Goal: Transaction & Acquisition: Purchase product/service

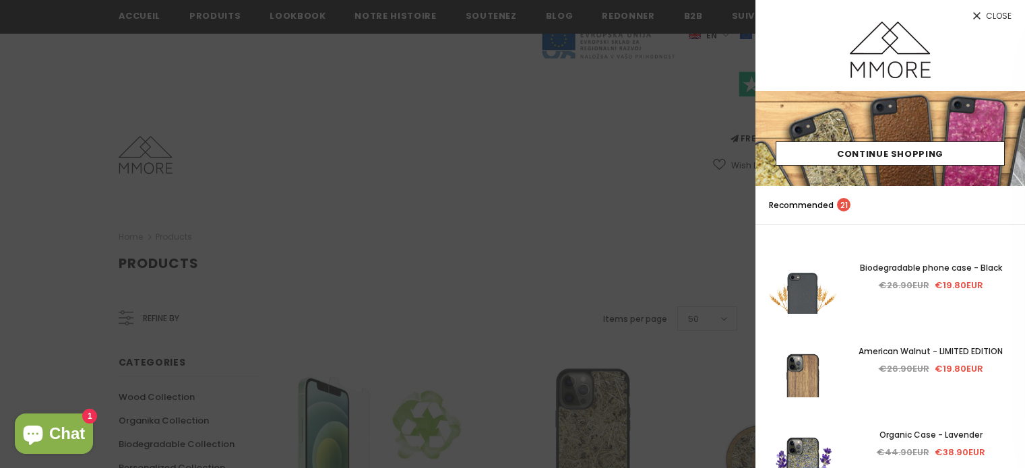
click at [967, 17] on link "Close" at bounding box center [890, 11] width 270 height 22
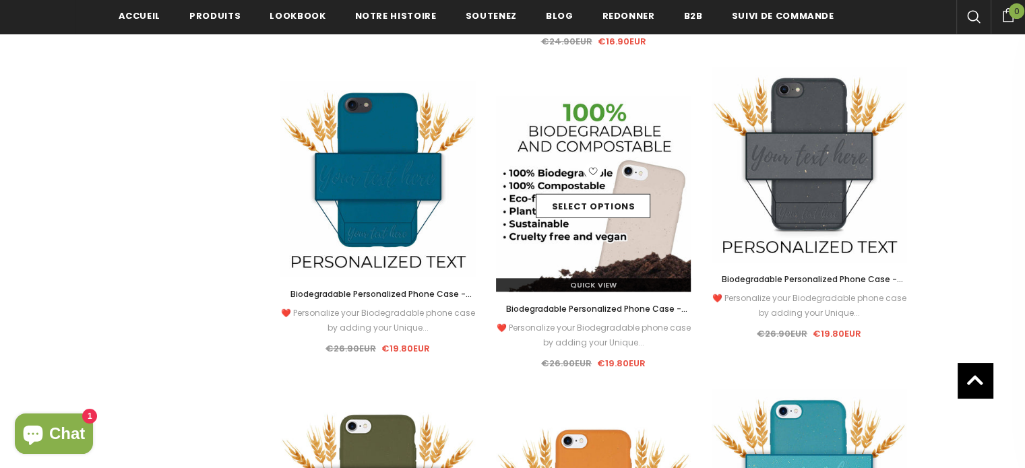
scroll to position [1224, 0]
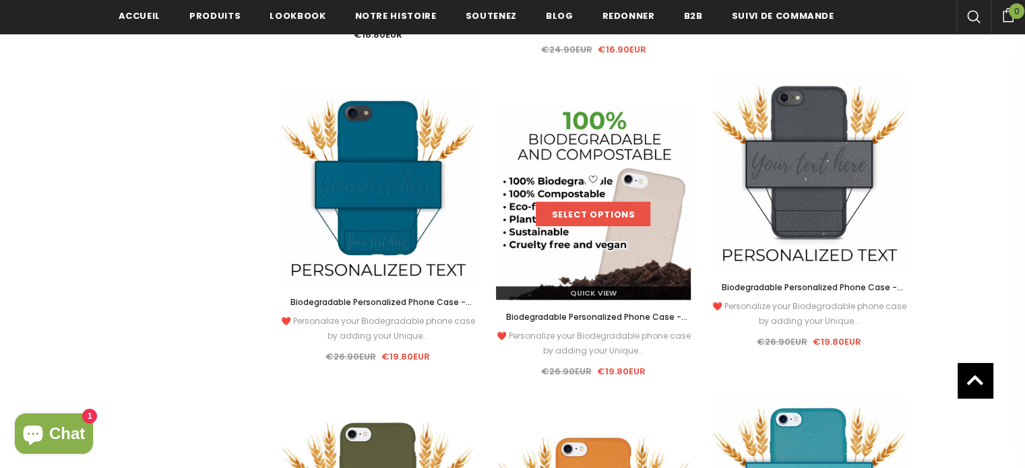
drag, startPoint x: 618, startPoint y: 193, endPoint x: 574, endPoint y: 206, distance: 45.6
click at [574, 206] on link "Select options" at bounding box center [593, 214] width 115 height 24
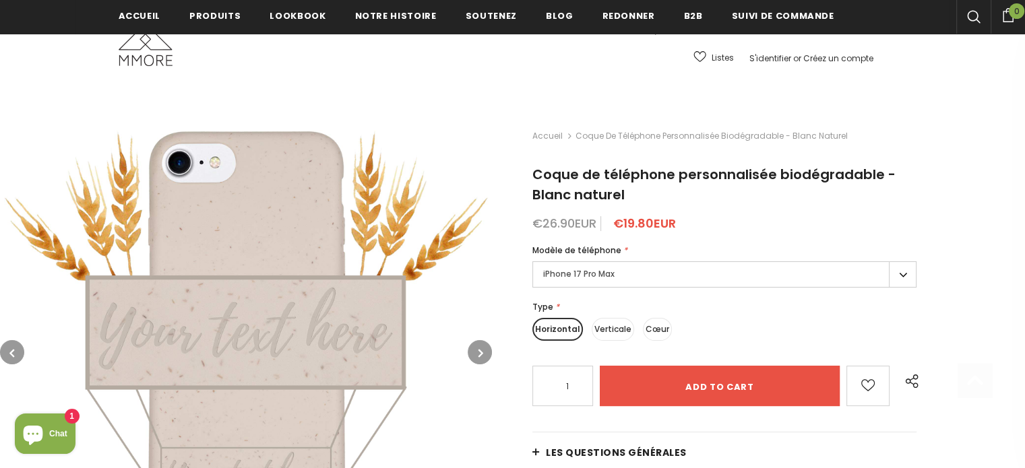
scroll to position [232, 0]
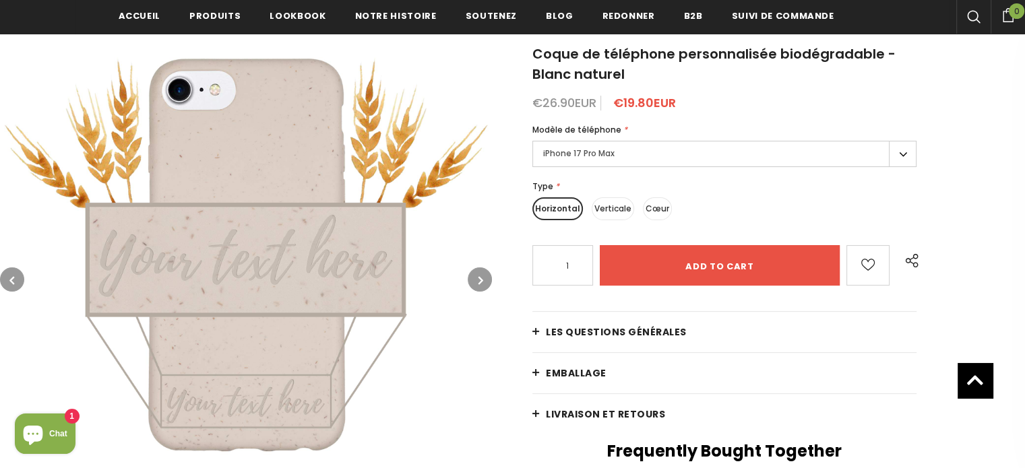
click at [480, 284] on icon "button" at bounding box center [480, 280] width 5 height 13
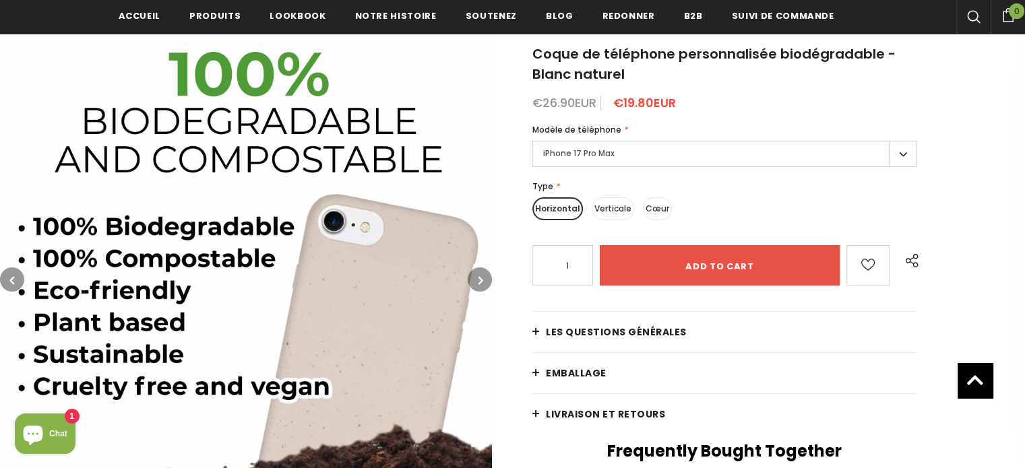
click at [478, 288] on button "button" at bounding box center [480, 280] width 24 height 24
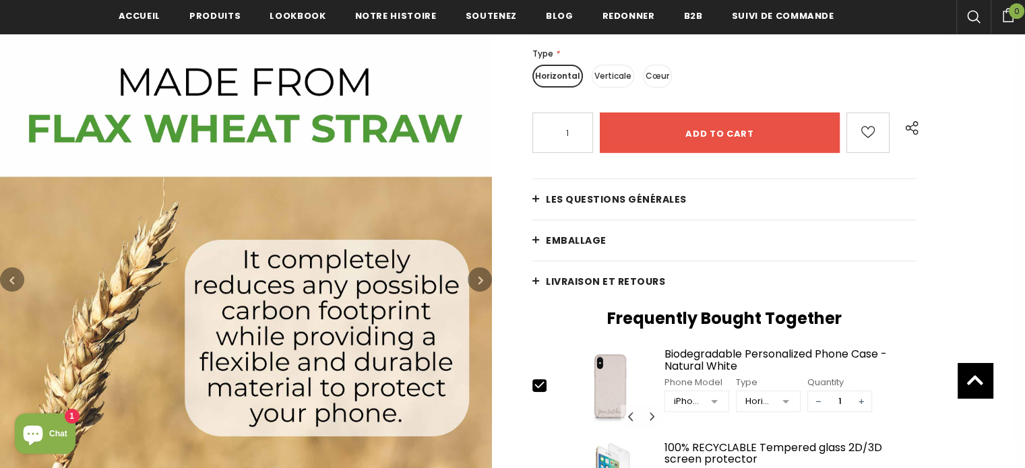
scroll to position [364, 0]
click at [478, 288] on button "button" at bounding box center [480, 280] width 24 height 24
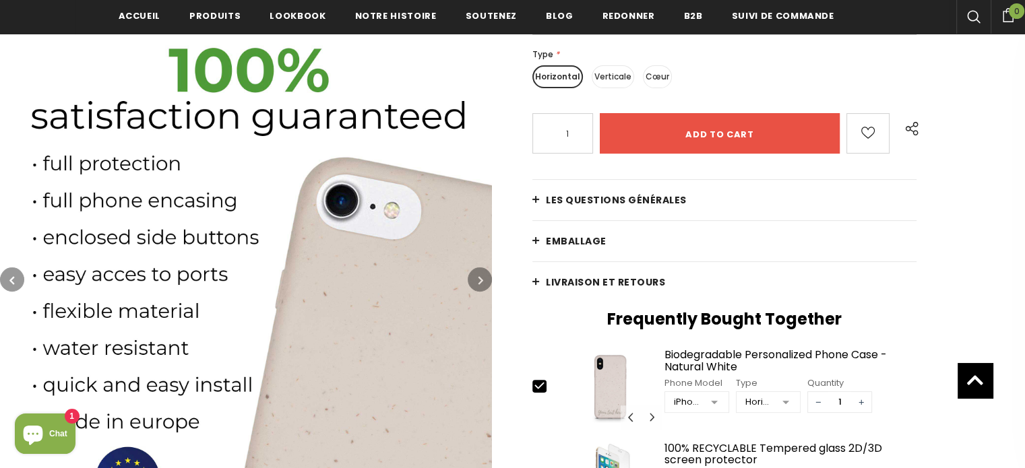
click at [478, 288] on button "button" at bounding box center [480, 280] width 24 height 24
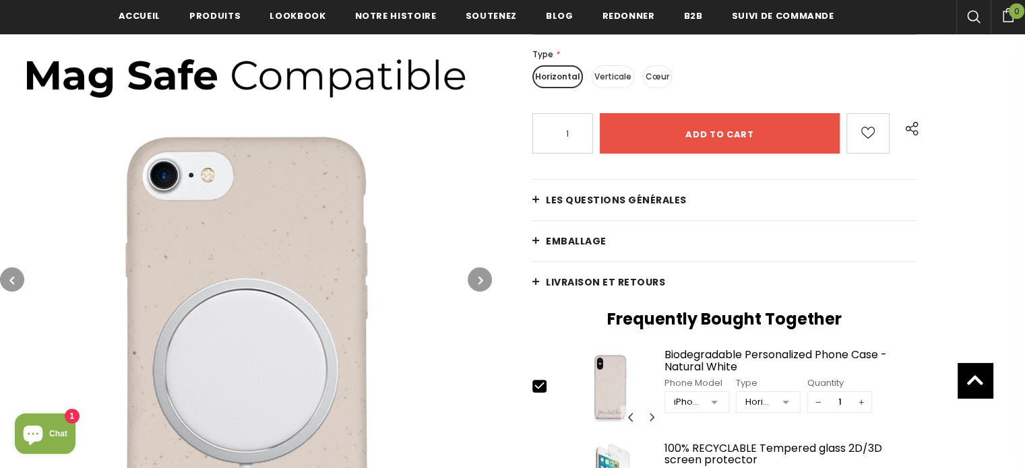
click at [475, 282] on button "button" at bounding box center [480, 280] width 24 height 24
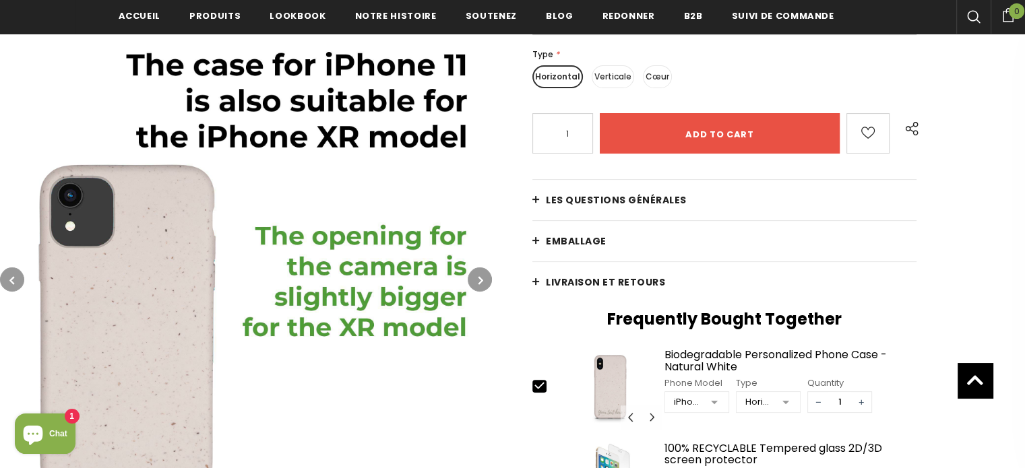
click at [472, 284] on button "button" at bounding box center [480, 280] width 24 height 24
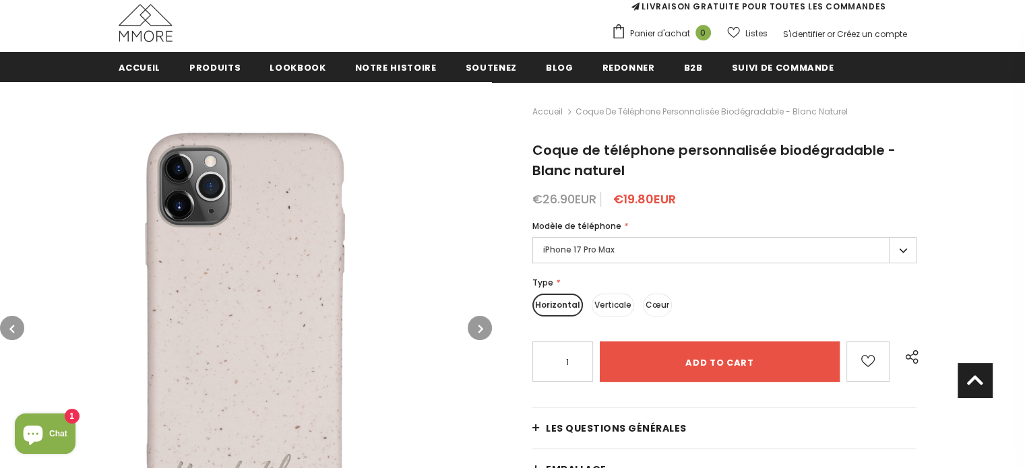
scroll to position [122, 0]
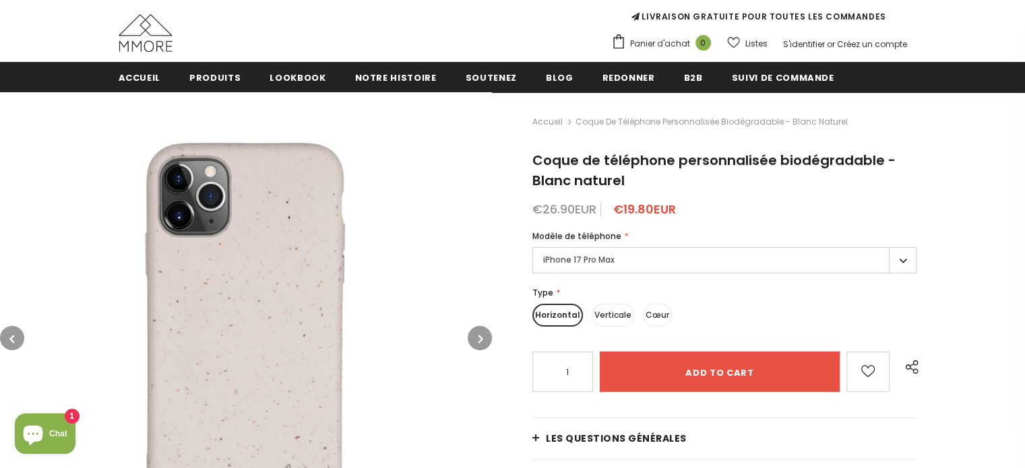
click at [646, 266] on label "iPhone 17 Pro Max" at bounding box center [724, 260] width 384 height 26
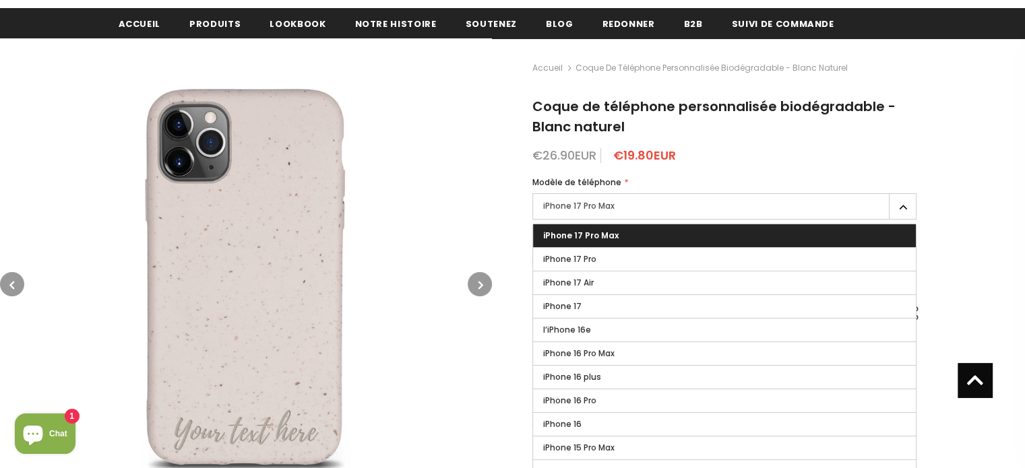
scroll to position [135, 0]
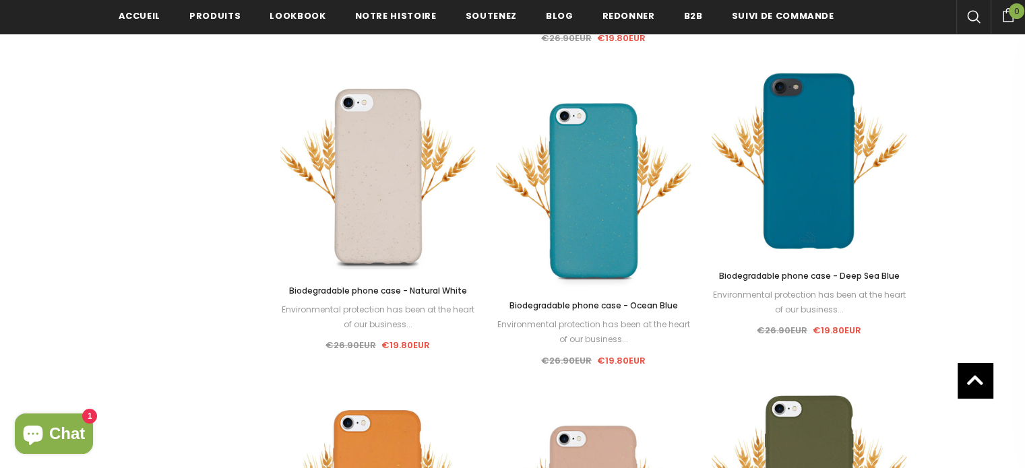
scroll to position [2200, 0]
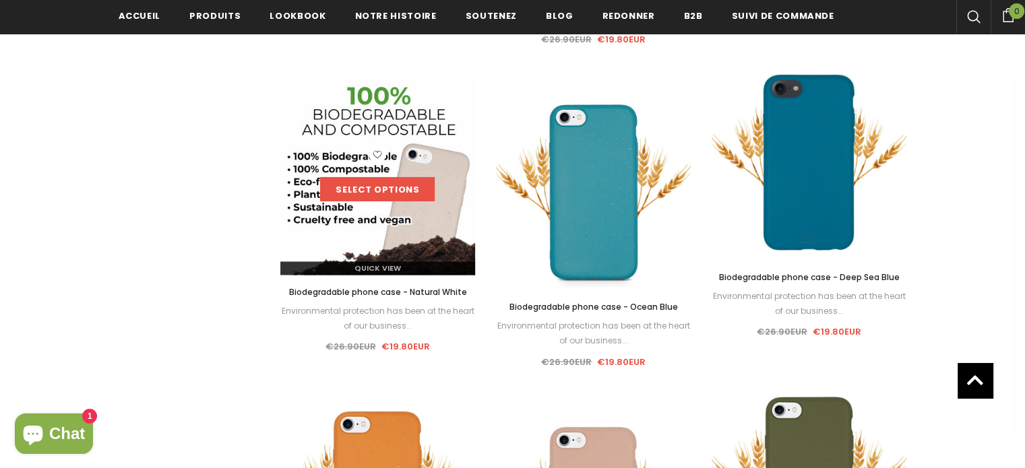
click at [384, 183] on link "Select options" at bounding box center [377, 189] width 115 height 24
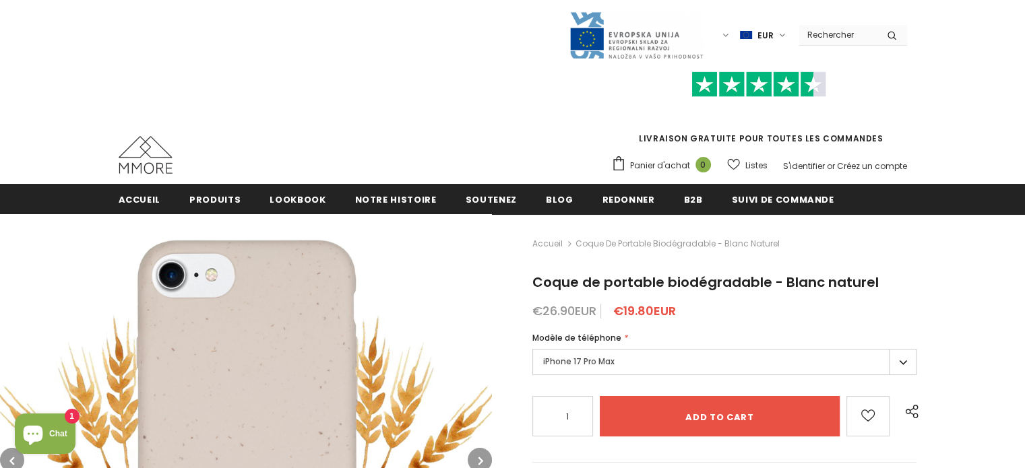
scroll to position [98, 0]
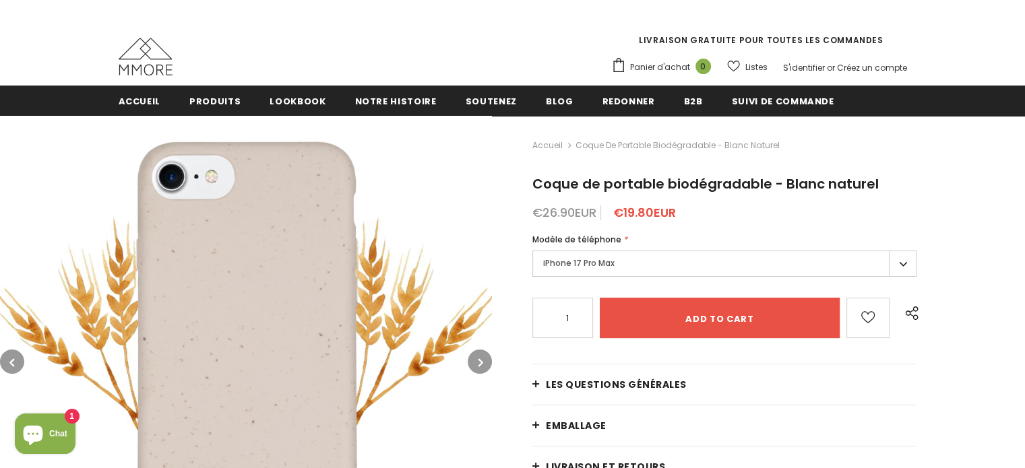
click at [606, 253] on label "iPhone 17 Pro Max" at bounding box center [724, 264] width 384 height 26
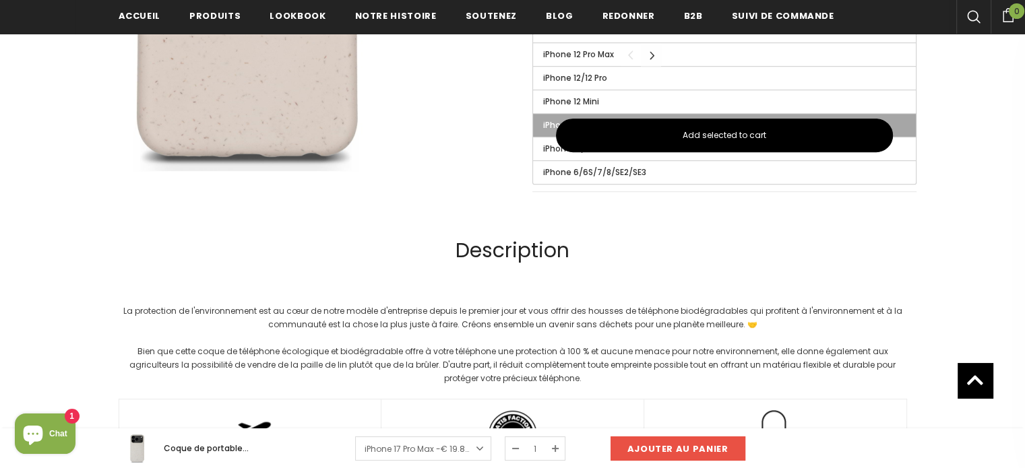
scroll to position [838, 0]
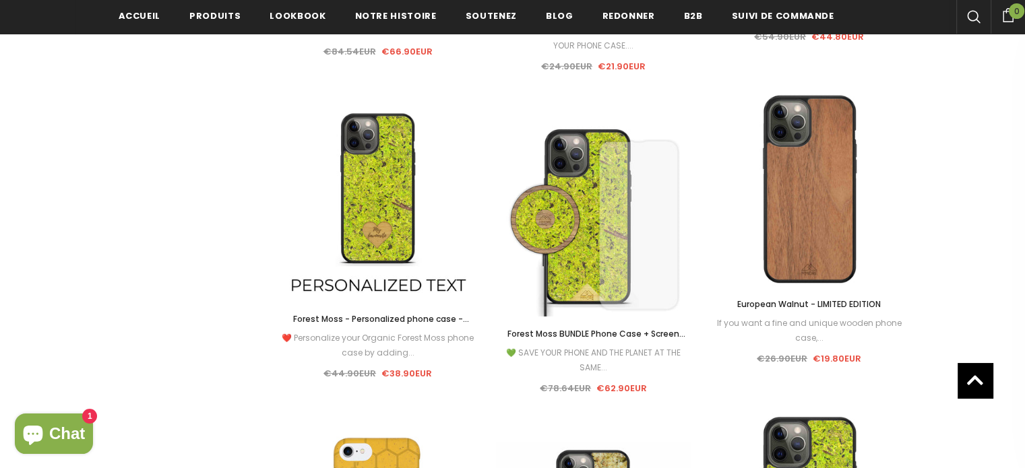
scroll to position [4428, 0]
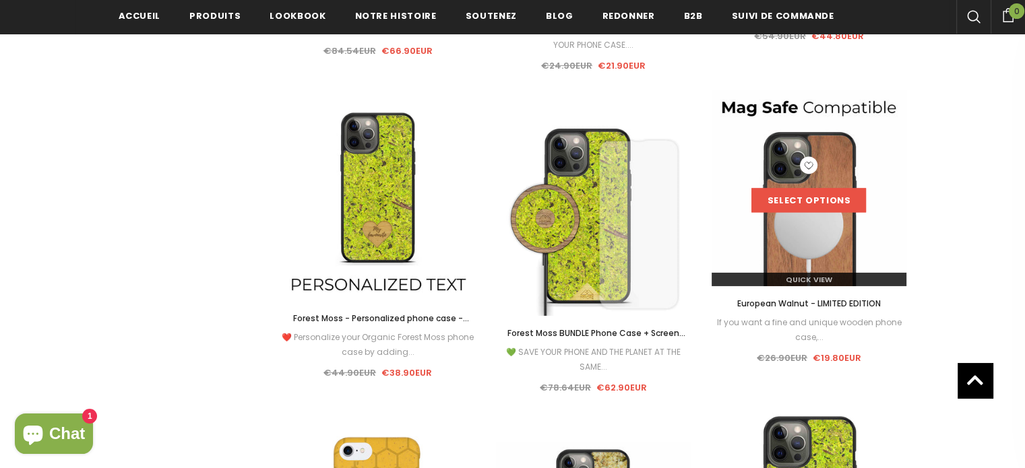
click at [838, 201] on link "Select options" at bounding box center [808, 201] width 115 height 24
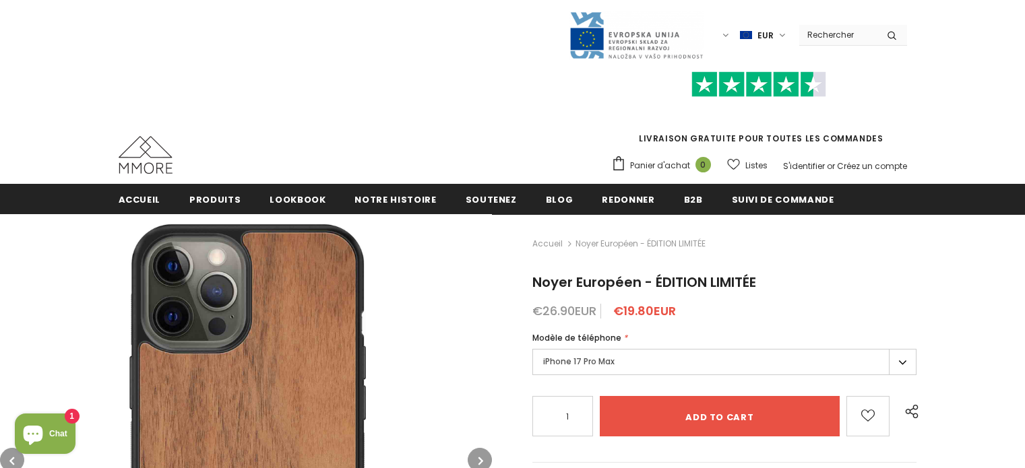
scroll to position [148, 0]
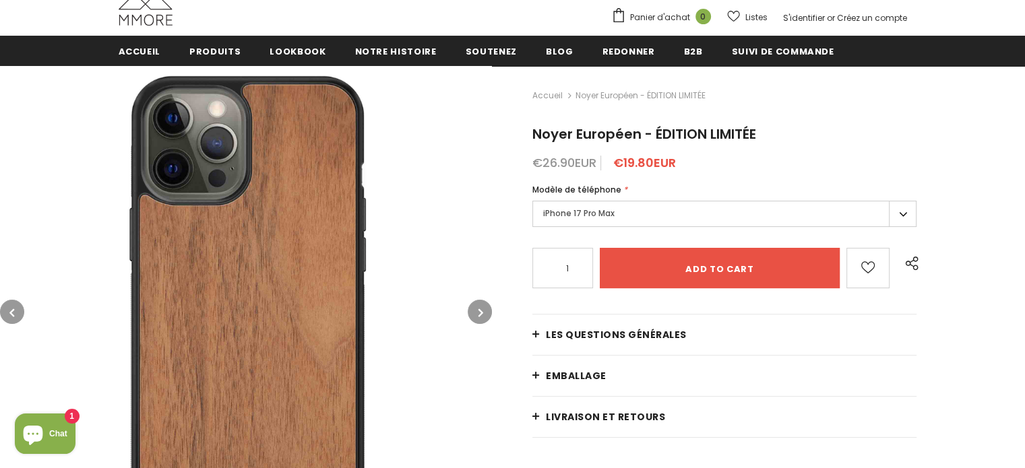
click at [484, 315] on button "button" at bounding box center [480, 312] width 24 height 24
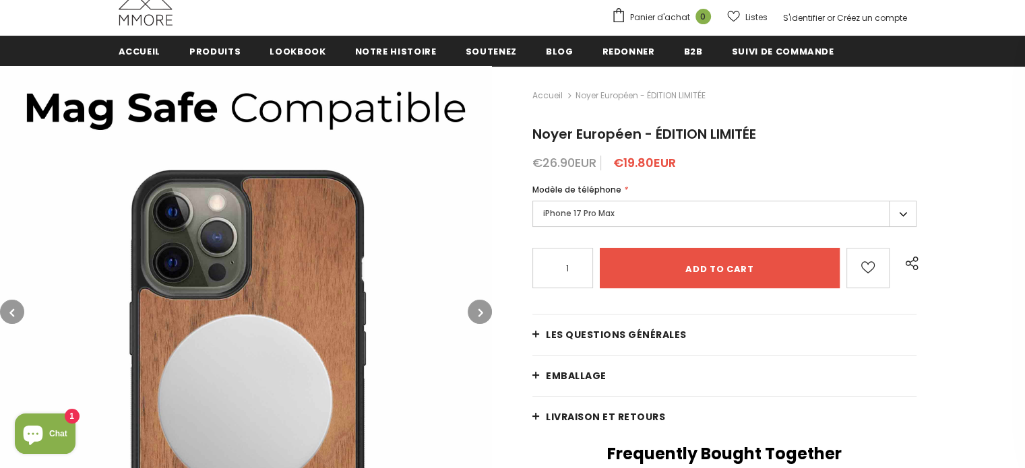
click at [484, 315] on button "button" at bounding box center [480, 312] width 24 height 24
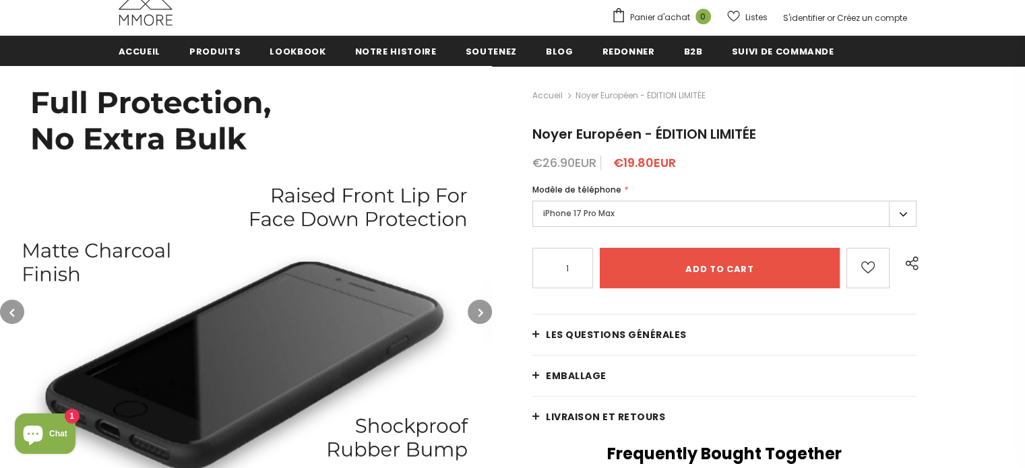
click at [484, 315] on button "button" at bounding box center [480, 312] width 24 height 24
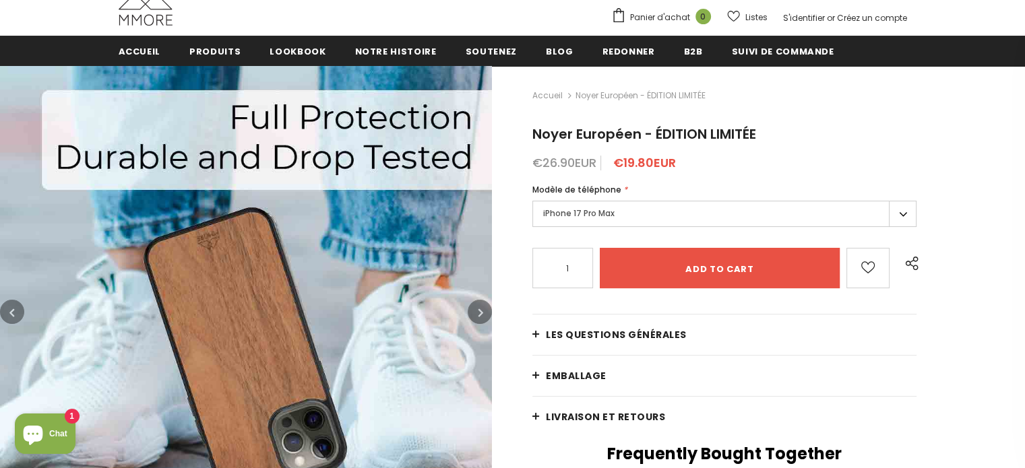
click at [484, 315] on button "button" at bounding box center [480, 312] width 24 height 24
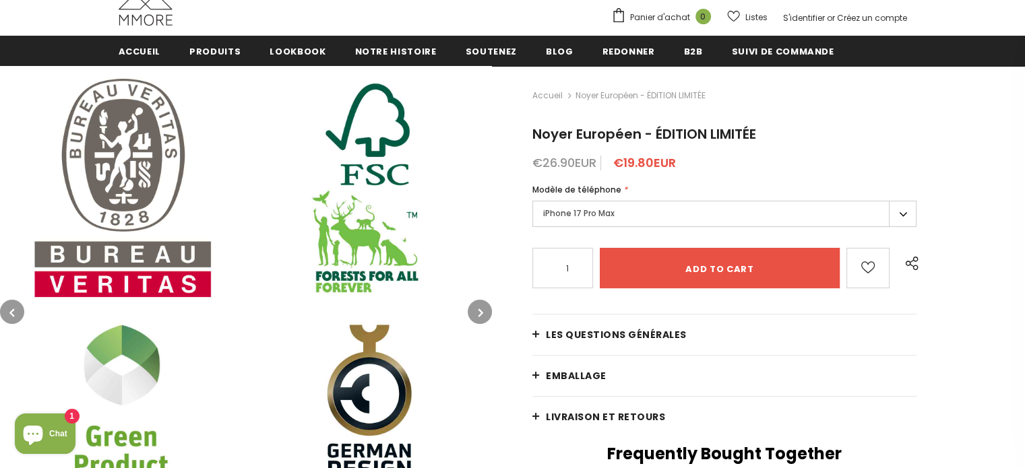
click at [486, 304] on button "button" at bounding box center [480, 312] width 24 height 24
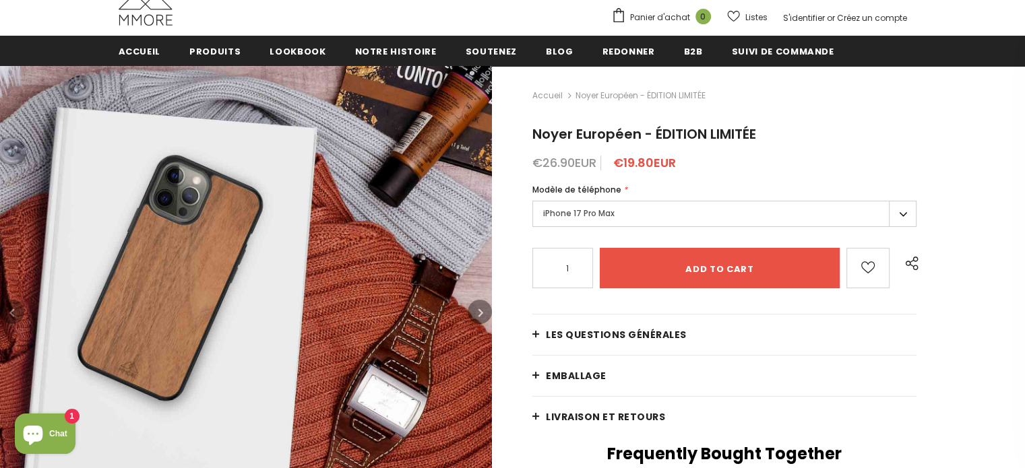
click at [486, 304] on button "button" at bounding box center [480, 312] width 24 height 24
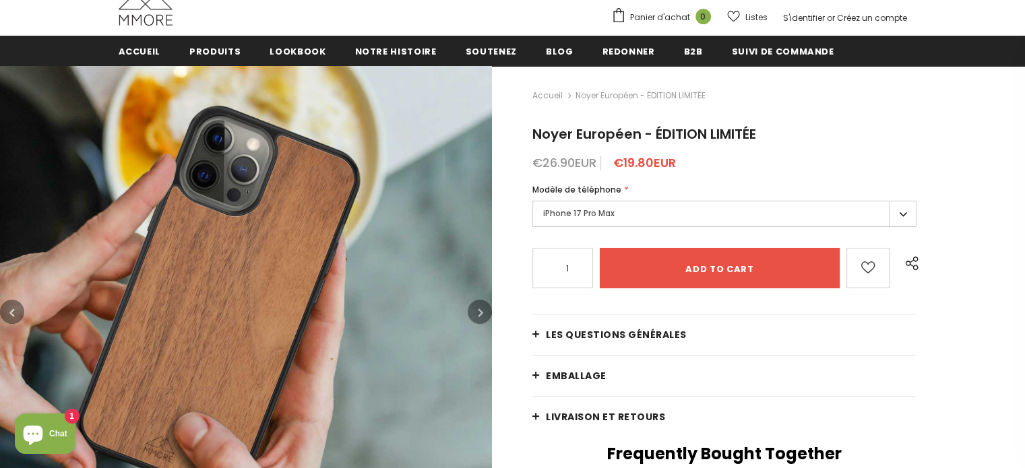
click at [575, 222] on label "iPhone 17 Pro Max" at bounding box center [724, 214] width 384 height 26
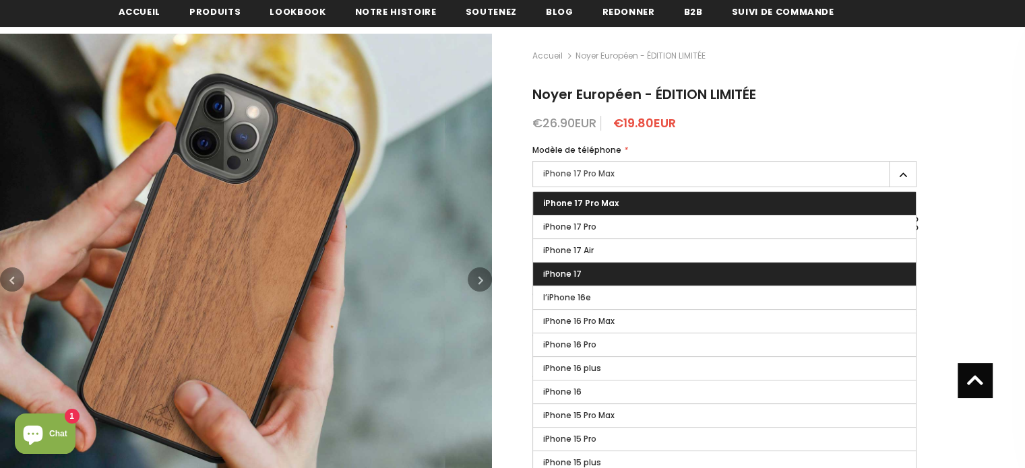
scroll to position [0, 0]
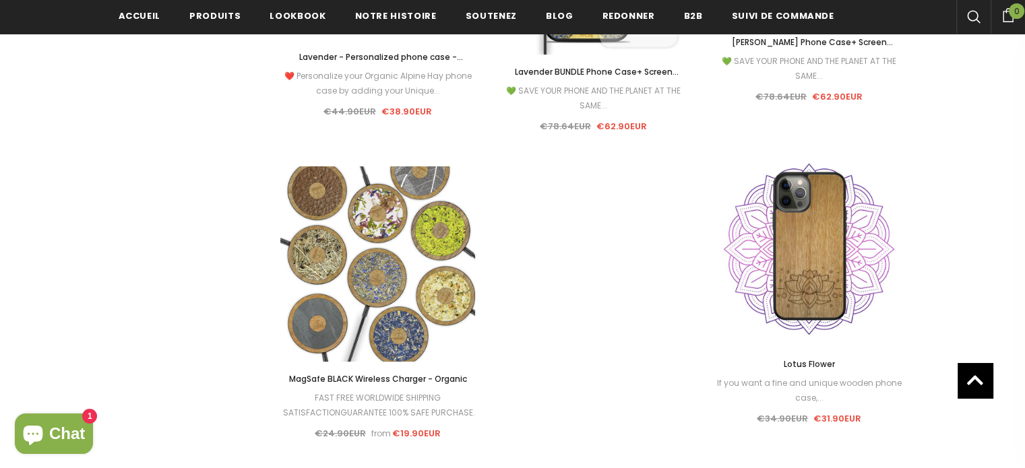
scroll to position [5665, 0]
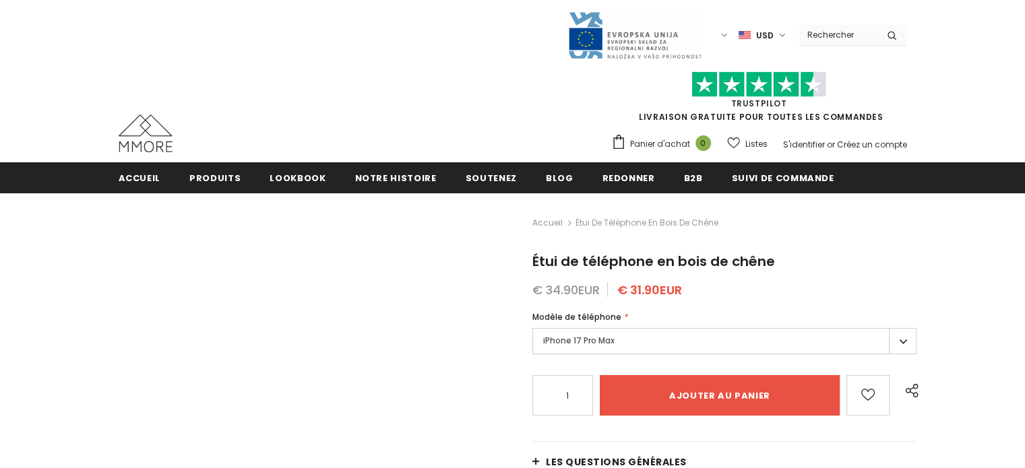
type input "Add to cart"
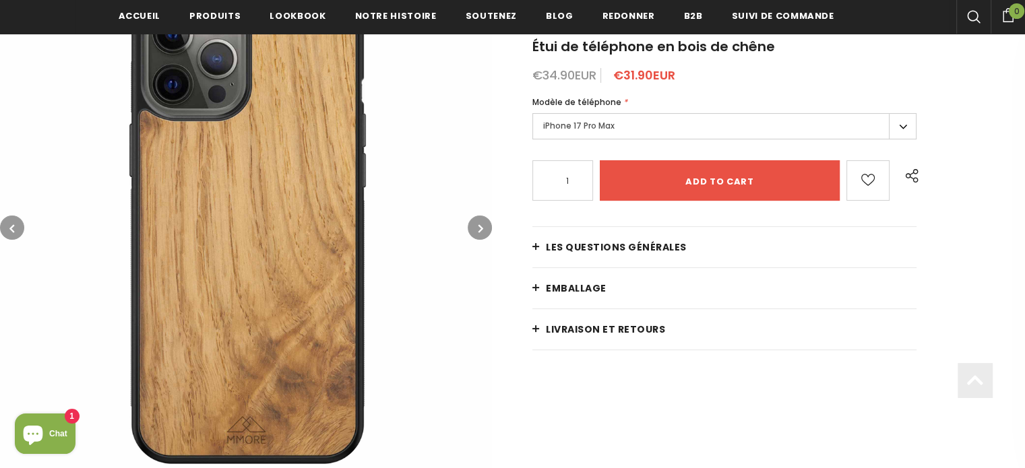
scroll to position [243, 0]
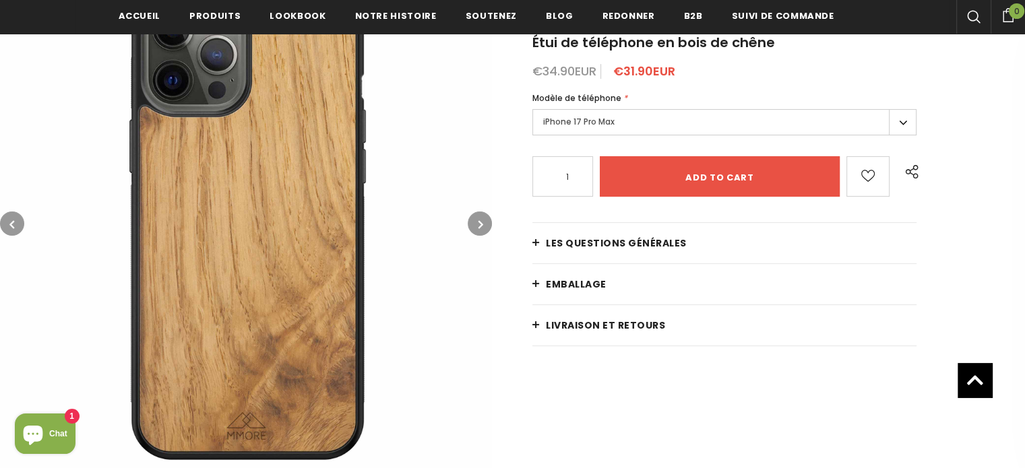
click at [477, 228] on button "button" at bounding box center [480, 224] width 24 height 24
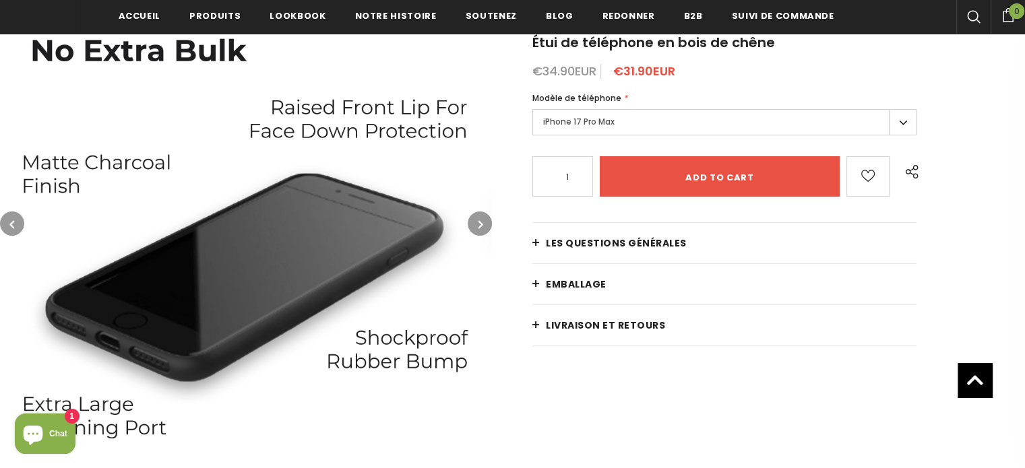
click at [477, 228] on button "button" at bounding box center [480, 224] width 24 height 24
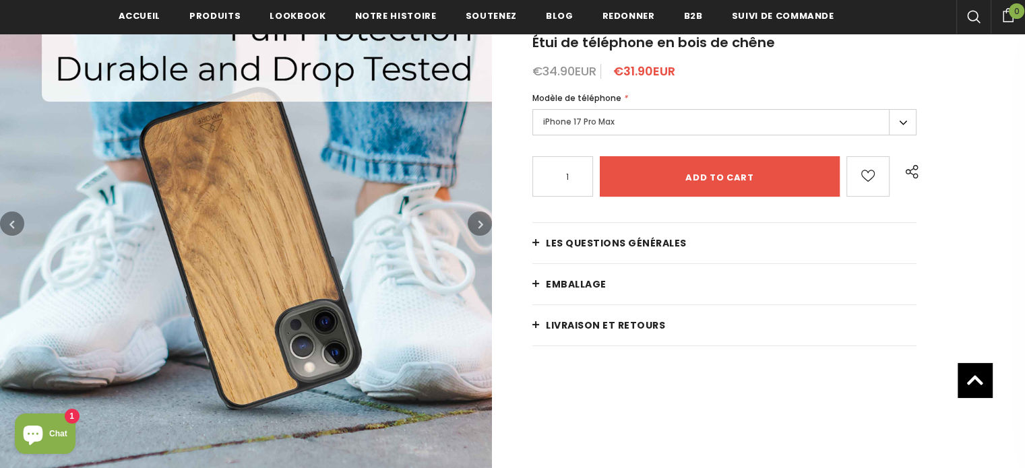
click at [477, 228] on button "button" at bounding box center [480, 224] width 24 height 24
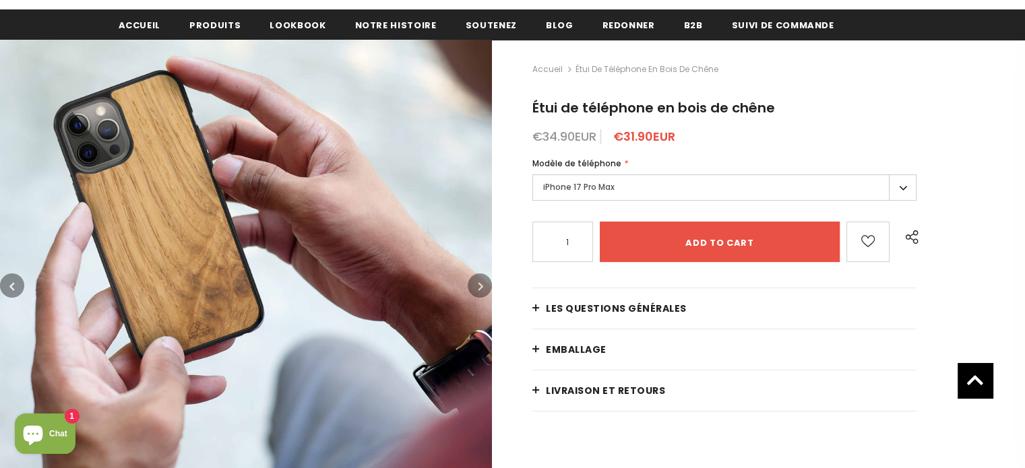
scroll to position [170, 0]
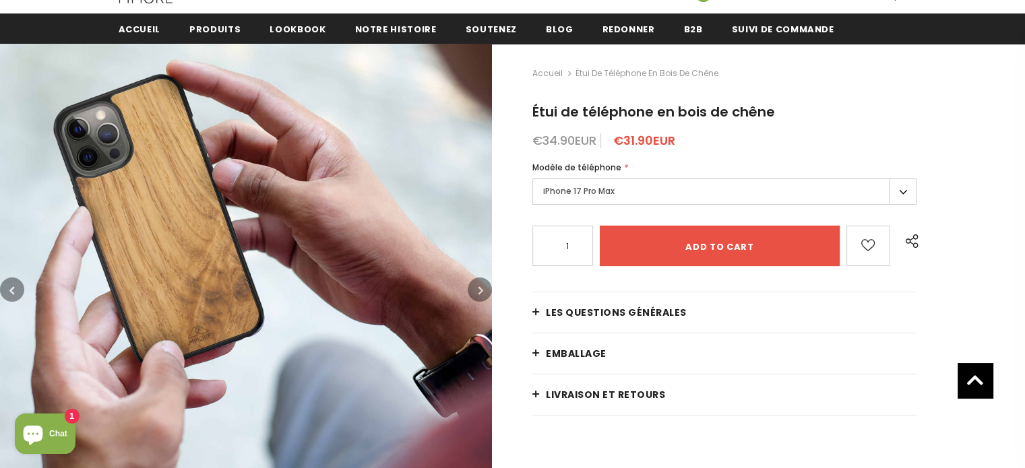
click at [561, 191] on label "iPhone 17 Pro Max" at bounding box center [724, 192] width 384 height 26
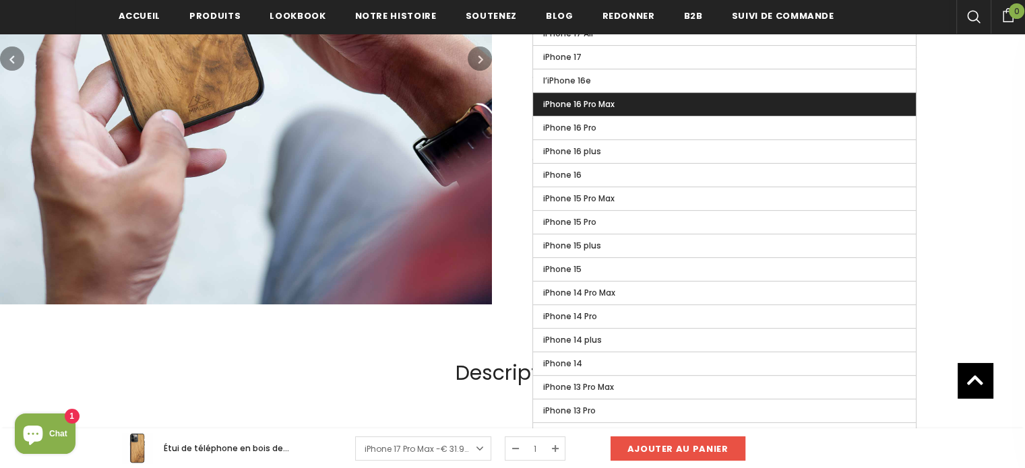
scroll to position [358, 0]
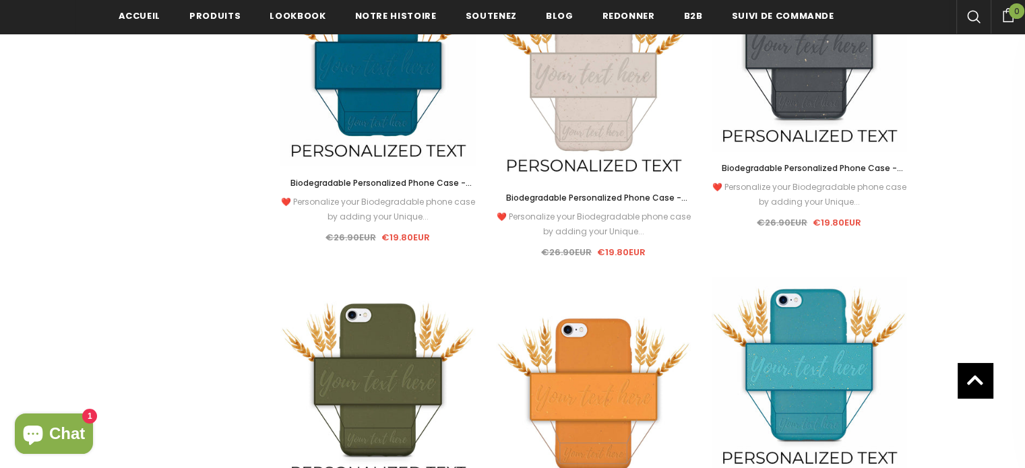
scroll to position [1386, 0]
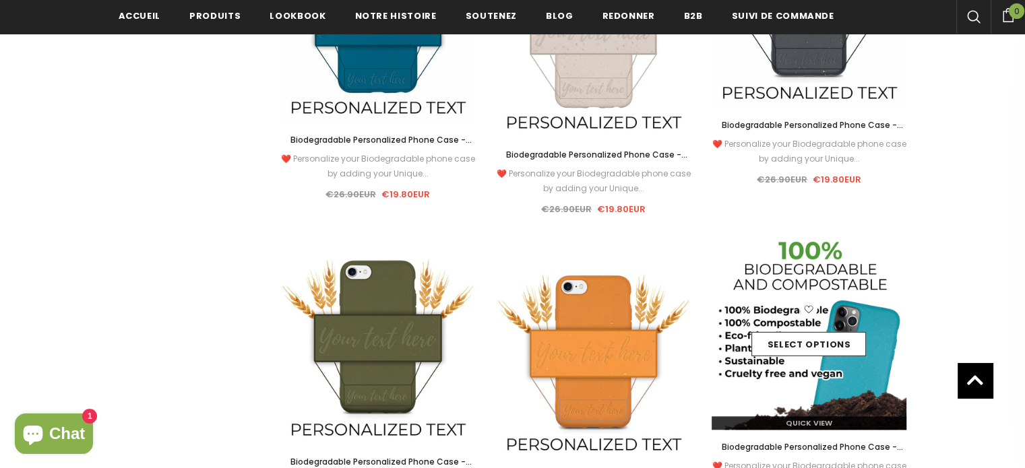
click at [800, 284] on img at bounding box center [809, 331] width 195 height 195
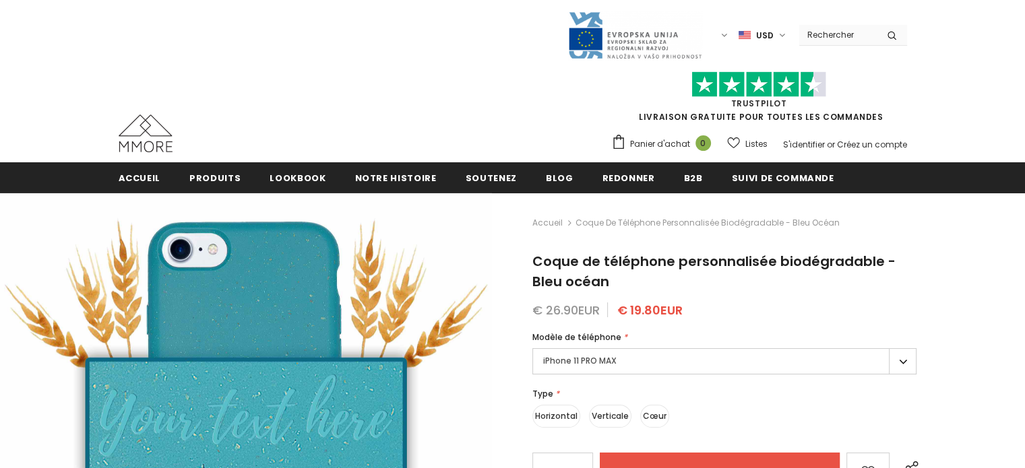
type input "Add to cart"
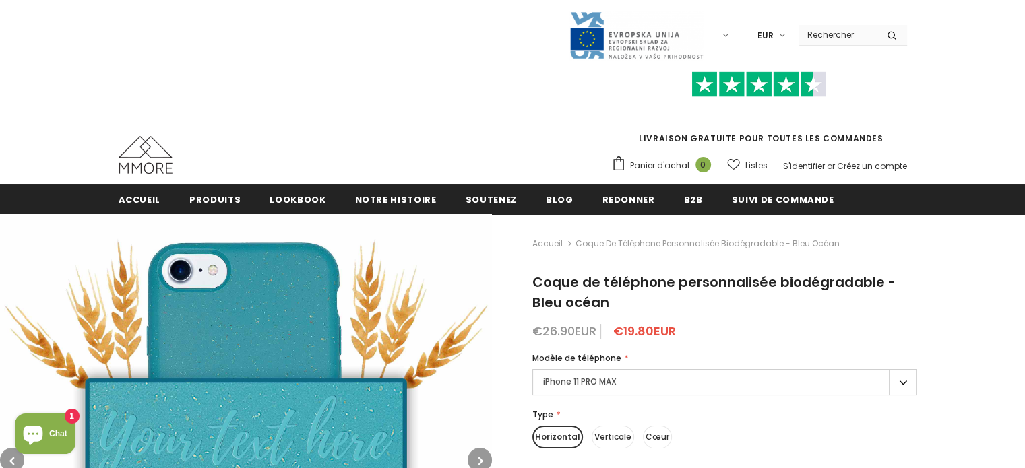
scroll to position [71, 0]
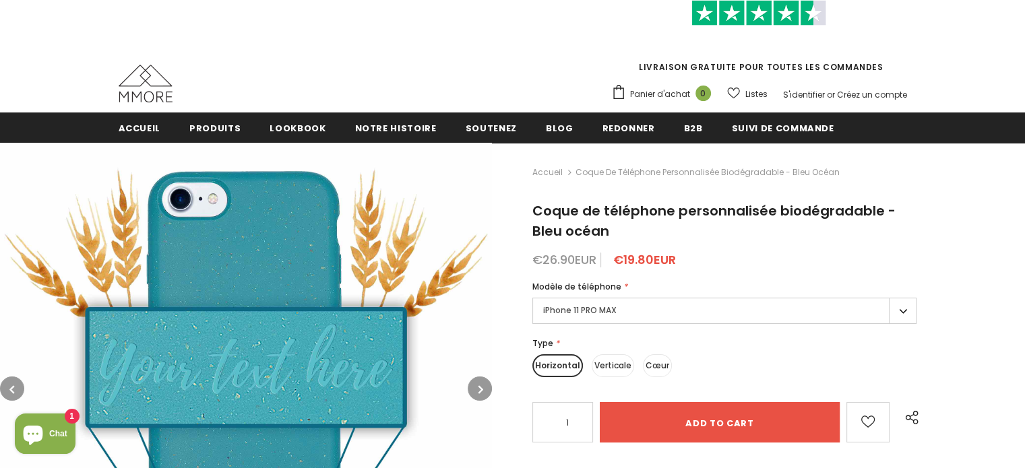
click at [625, 302] on label "iPhone 11 PRO MAX" at bounding box center [724, 311] width 384 height 26
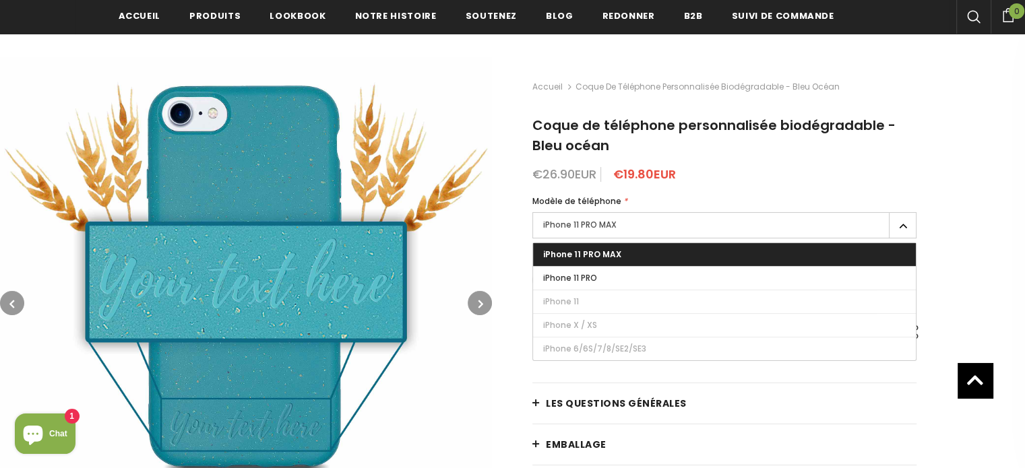
scroll to position [415, 0]
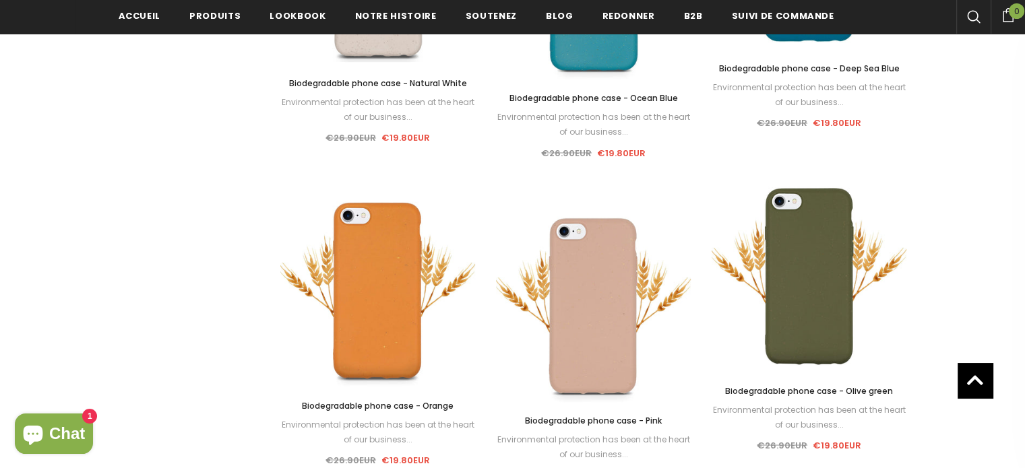
scroll to position [2452, 0]
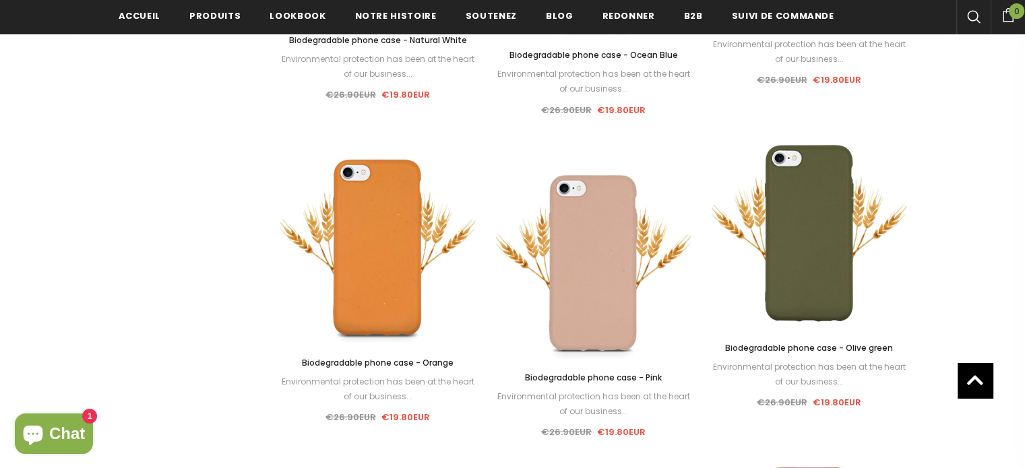
drag, startPoint x: 846, startPoint y: 212, endPoint x: 953, endPoint y: 195, distance: 108.5
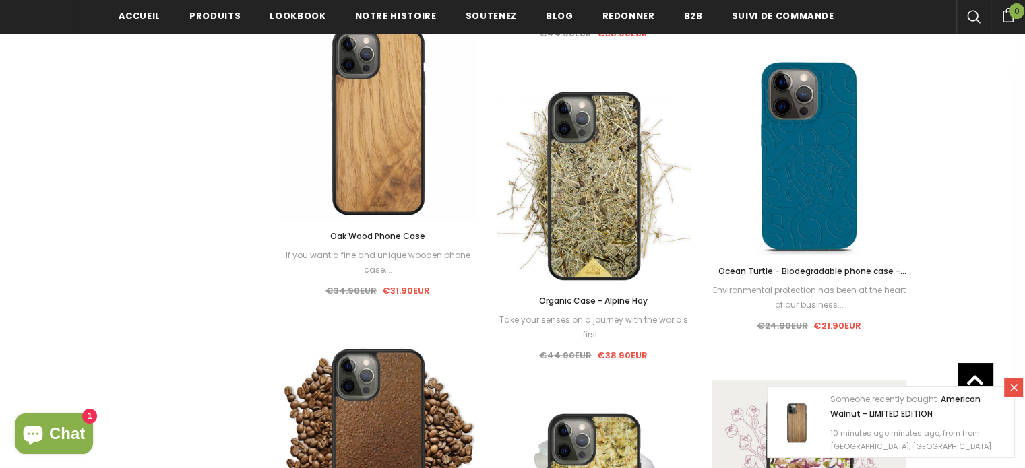
scroll to position [6394, 0]
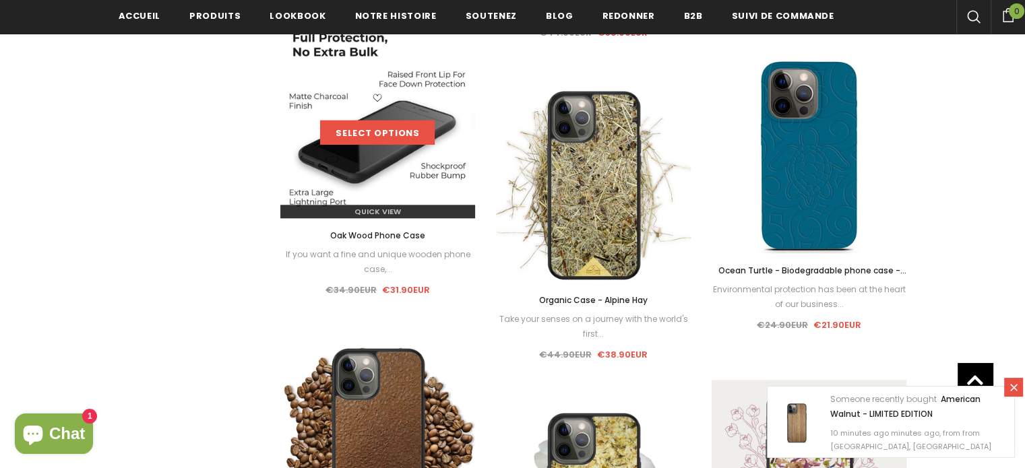
drag, startPoint x: 406, startPoint y: 115, endPoint x: 367, endPoint y: 125, distance: 40.2
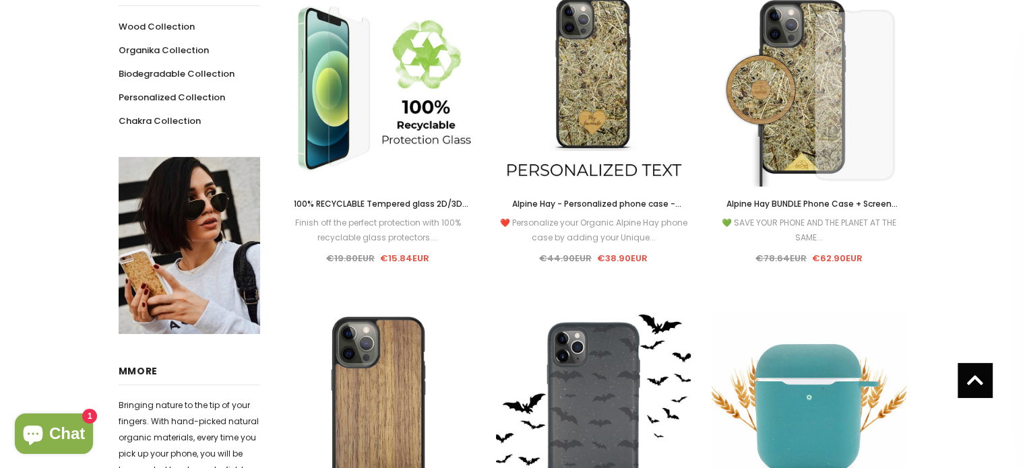
scroll to position [0, 0]
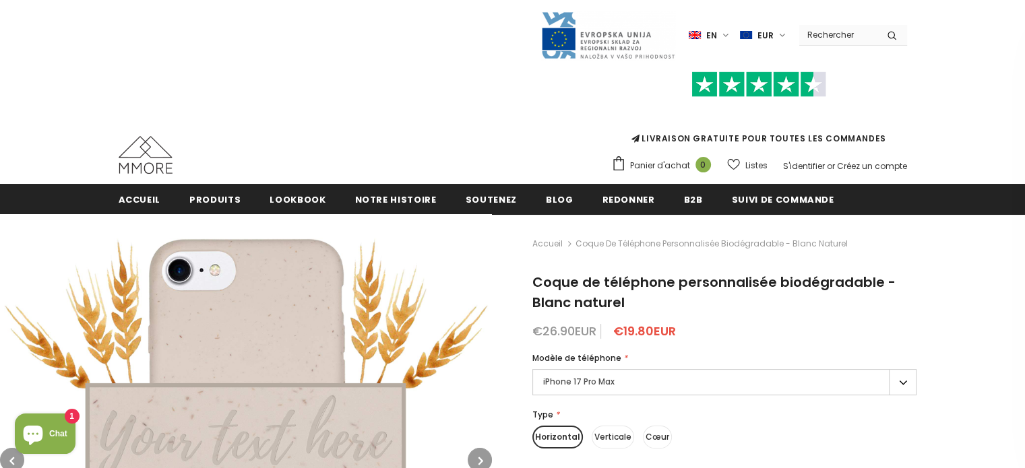
scroll to position [129, 0]
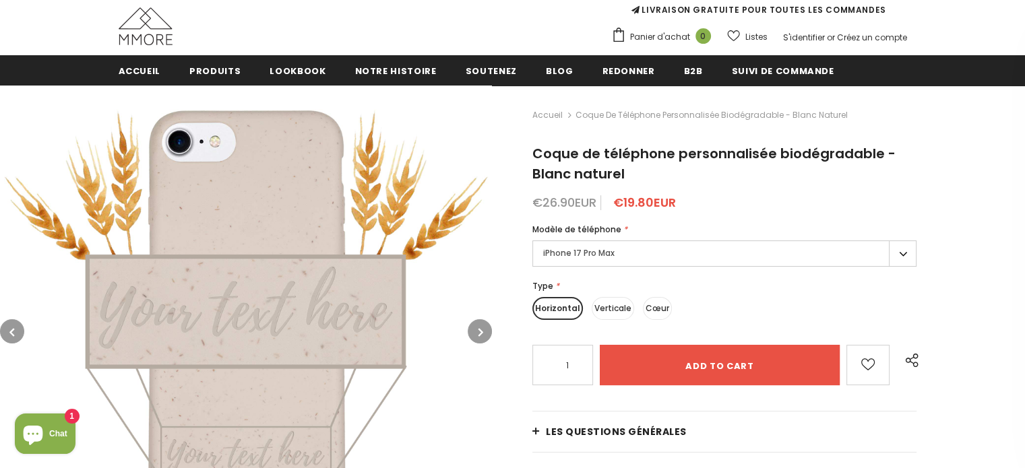
click at [587, 254] on label "iPhone 17 Pro Max" at bounding box center [724, 254] width 384 height 26
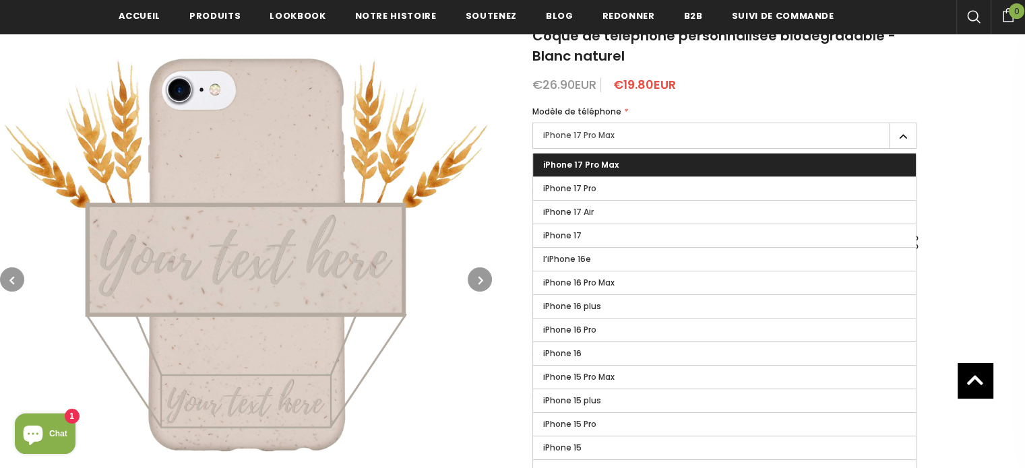
scroll to position [0, 0]
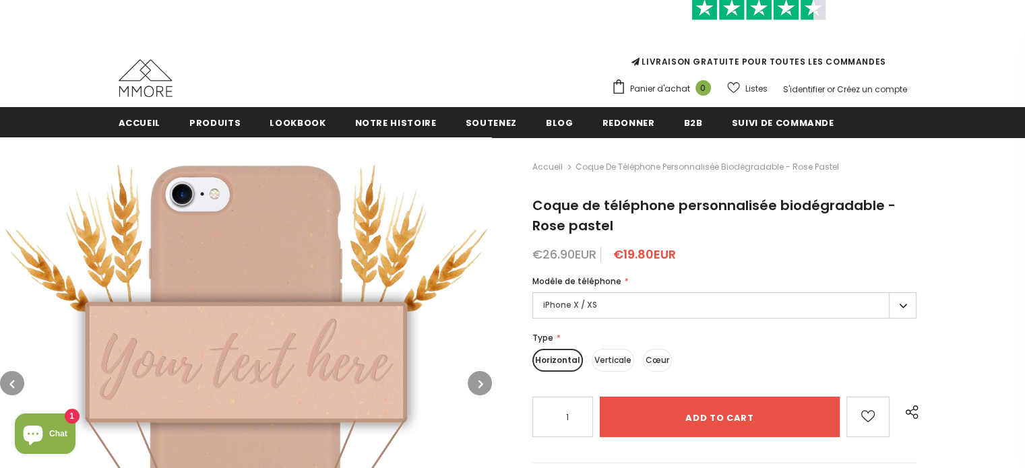
scroll to position [78, 0]
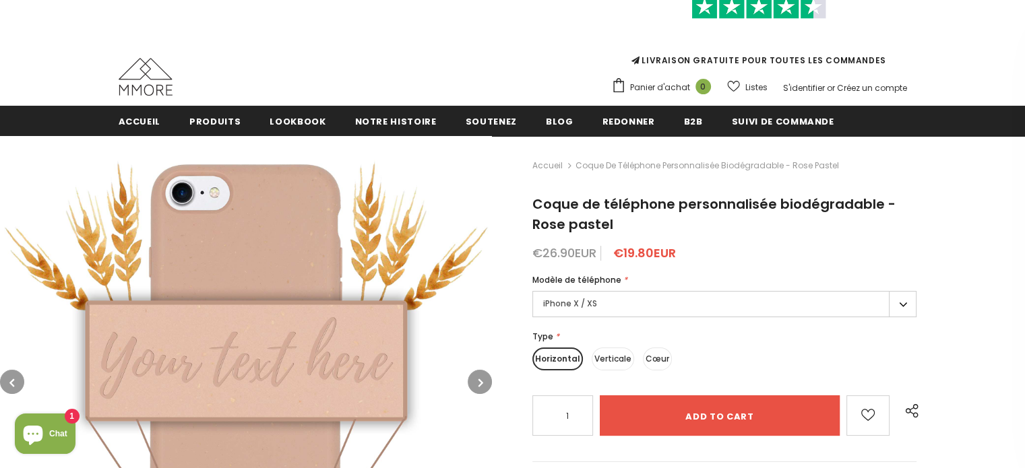
click at [590, 299] on label "iPhone X / XS" at bounding box center [724, 304] width 384 height 26
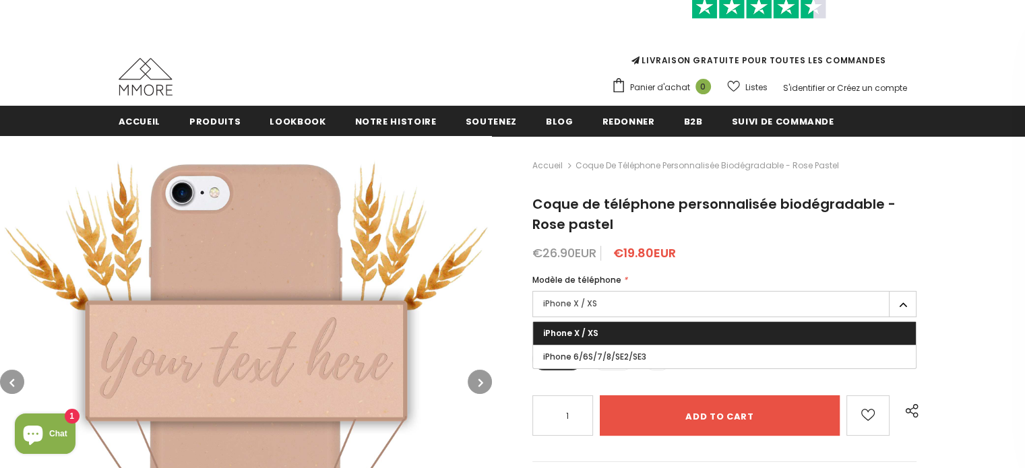
scroll to position [121, 0]
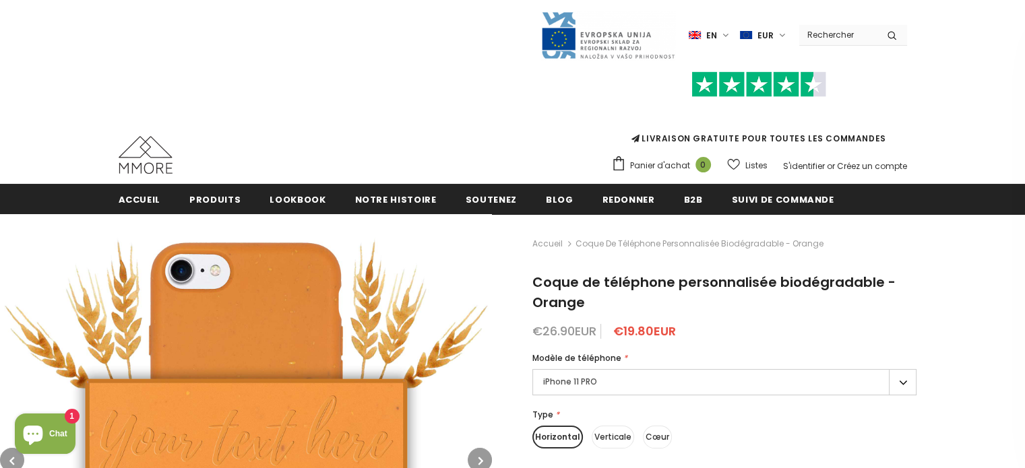
click at [564, 387] on label "iPhone 11 PRO" at bounding box center [724, 382] width 384 height 26
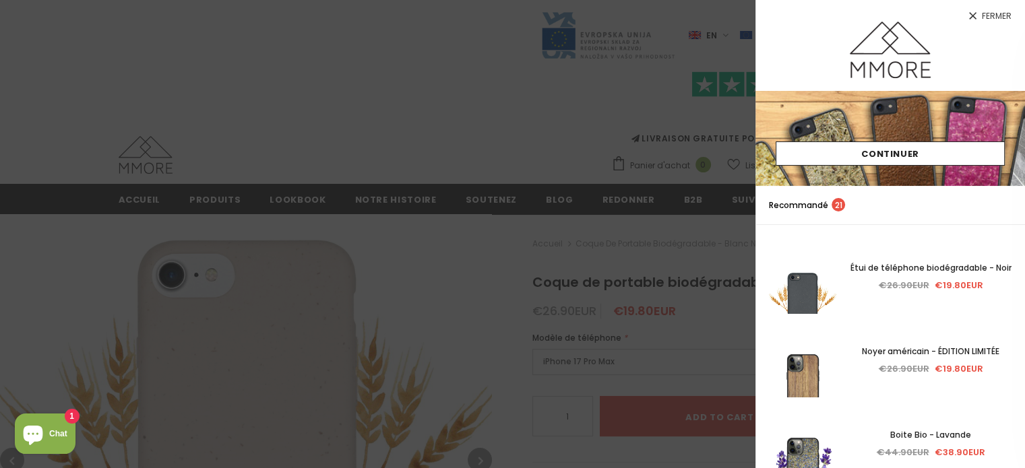
click at [997, 20] on span "Fermer" at bounding box center [997, 16] width 30 height 8
click at [989, 24] on div at bounding box center [890, 56] width 270 height 69
click at [973, 18] on icon at bounding box center [972, 15] width 11 height 11
